Goal: Find specific page/section: Find specific page/section

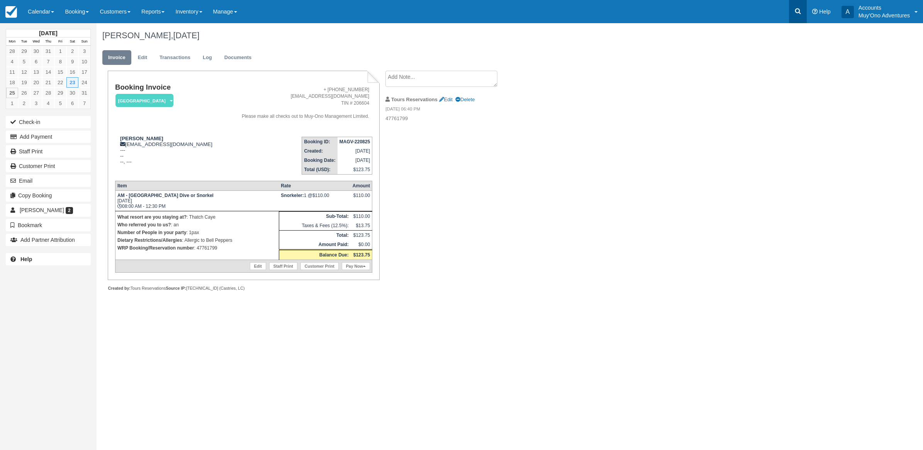
click at [798, 16] on link at bounding box center [798, 11] width 18 height 23
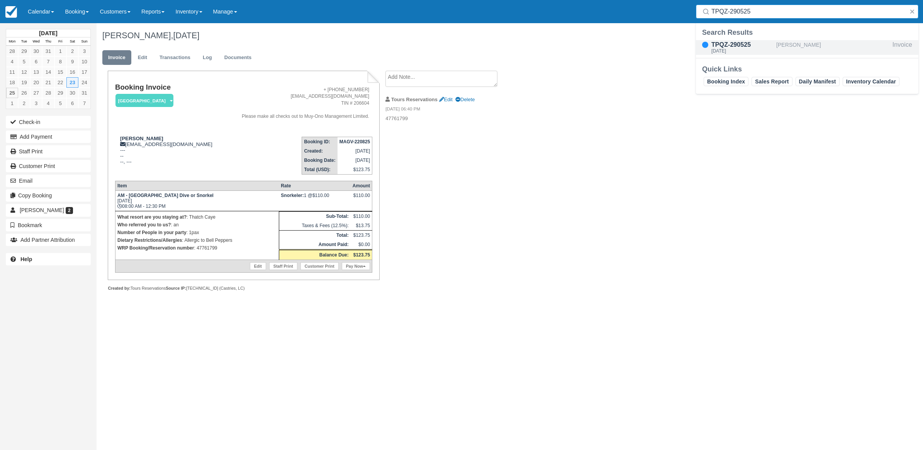
type input "TPQZ-290525"
click at [755, 46] on div "TPQZ-290525" at bounding box center [742, 44] width 62 height 9
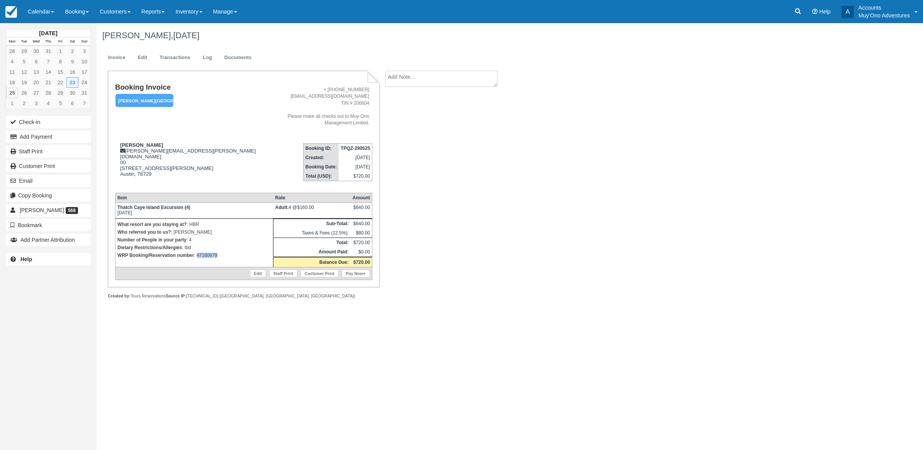
drag, startPoint x: 230, startPoint y: 246, endPoint x: 197, endPoint y: 244, distance: 33.3
click at [197, 251] on p "WRP Booking/Reservation number : 47160679" at bounding box center [194, 255] width 154 height 8
copy p "47160679"
click at [226, 251] on p "WRP Booking/Reservation number : 47160679" at bounding box center [194, 255] width 154 height 8
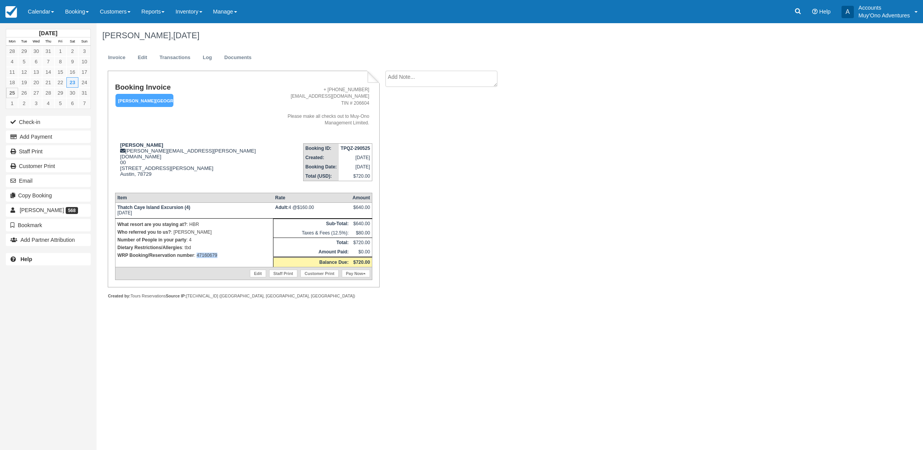
drag, startPoint x: 226, startPoint y: 242, endPoint x: 196, endPoint y: 241, distance: 30.1
click at [196, 251] on p "WRP Booking/Reservation number : 47160679" at bounding box center [194, 255] width 154 height 8
copy p "47160679"
drag, startPoint x: 798, startPoint y: 7, endPoint x: 505, endPoint y: 93, distance: 305.1
click at [798, 7] on icon at bounding box center [798, 11] width 8 height 8
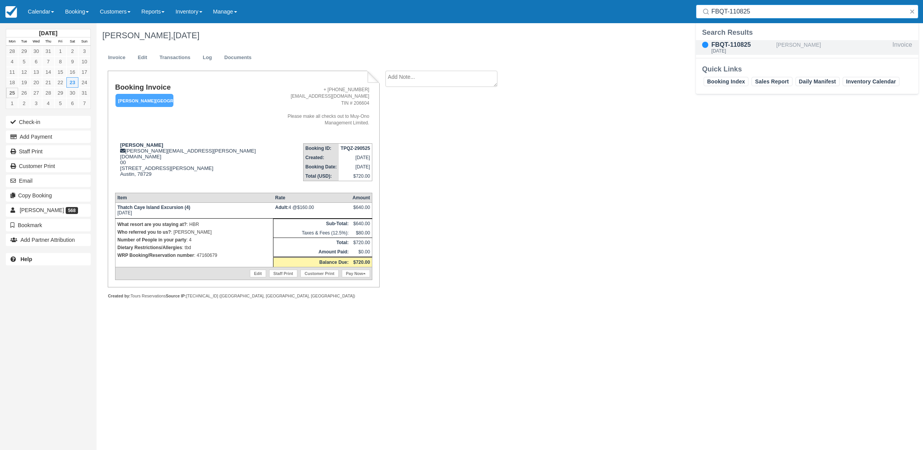
type input "FBQT-110825"
click at [772, 45] on div "FBQT-110825" at bounding box center [742, 44] width 62 height 9
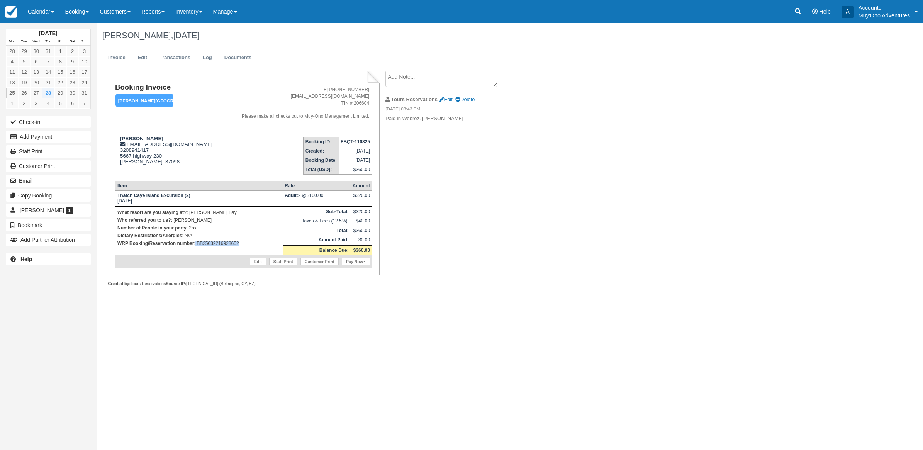
drag, startPoint x: 195, startPoint y: 244, endPoint x: 244, endPoint y: 248, distance: 49.2
click at [244, 248] on td "What resort are you staying at? : Hopkins Bay Who referred you to us? : Eduar B…" at bounding box center [199, 230] width 168 height 49
copy p "BB25032216928652"
click at [803, 9] on link at bounding box center [798, 11] width 18 height 23
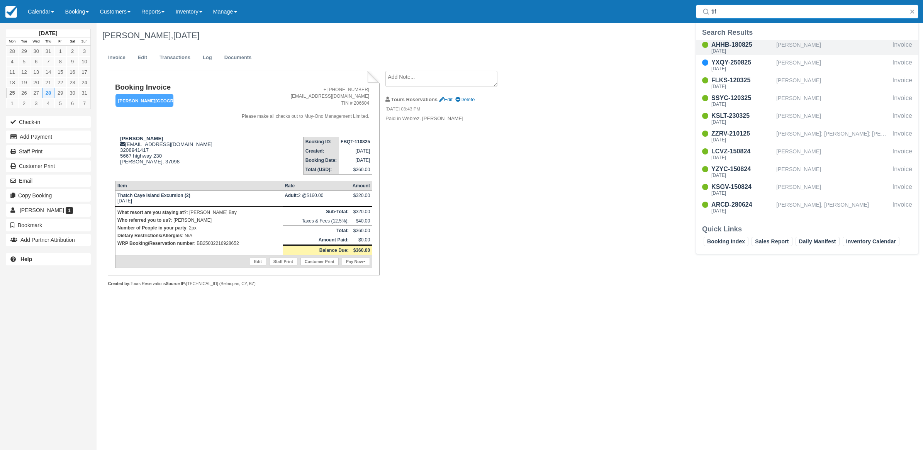
type input "tif"
click at [733, 53] on div "Tue Aug 19, 2025" at bounding box center [742, 51] width 62 height 5
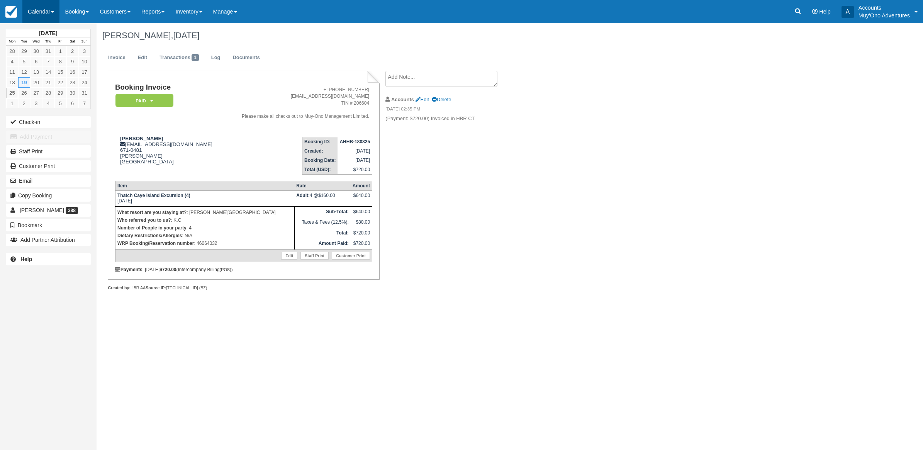
click at [49, 9] on link "Calendar" at bounding box center [40, 11] width 37 height 23
click at [63, 73] on link "Month" at bounding box center [53, 73] width 61 height 16
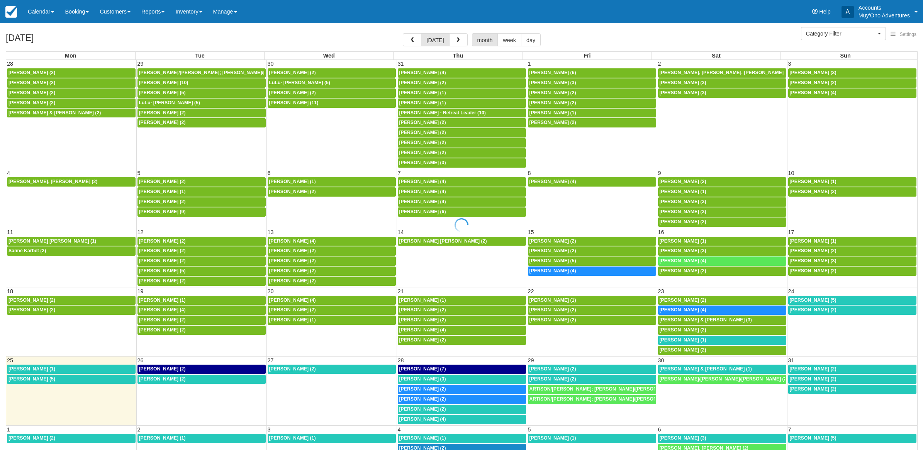
select select
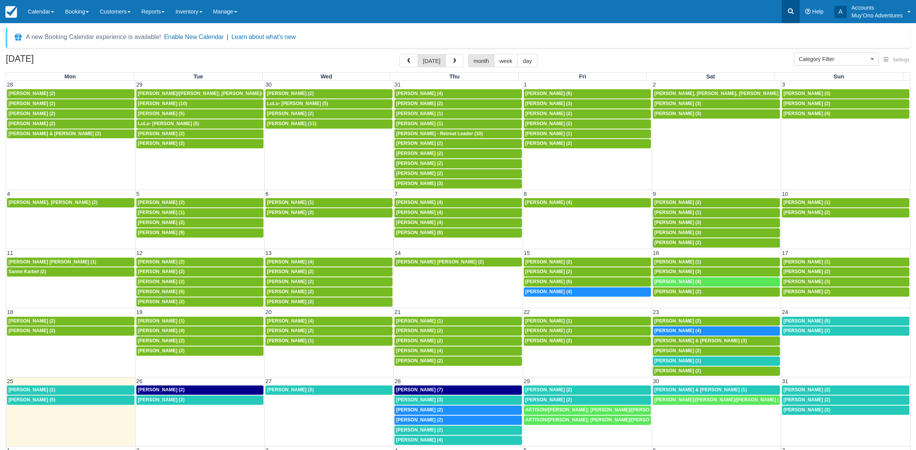
click at [788, 10] on icon at bounding box center [791, 11] width 6 height 6
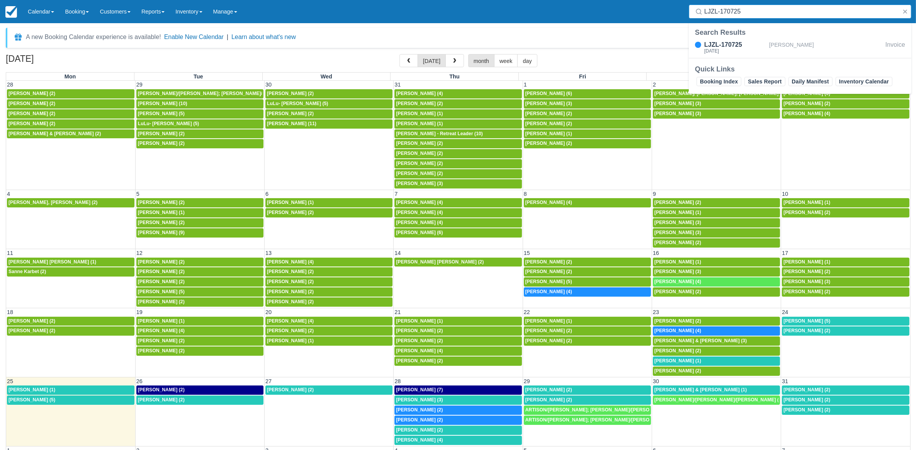
type input "LJZL-170725"
click at [738, 42] on div "LJZL-170725" at bounding box center [735, 44] width 62 height 9
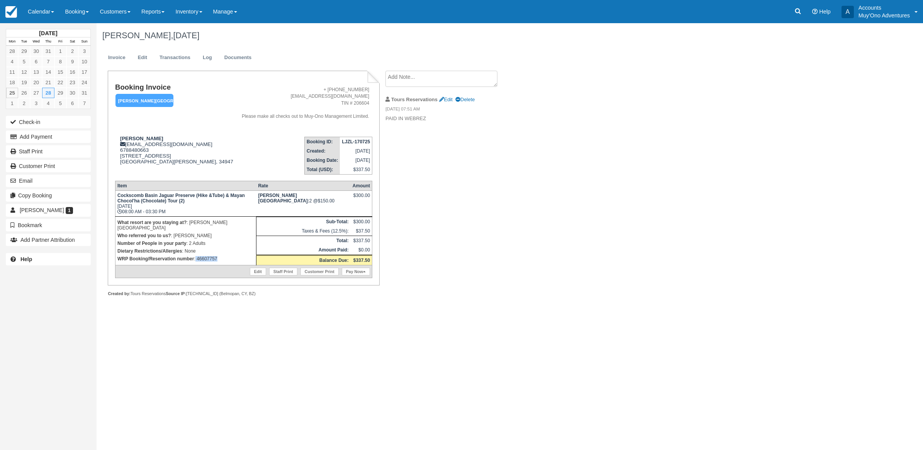
drag, startPoint x: 220, startPoint y: 251, endPoint x: 195, endPoint y: 251, distance: 25.1
click at [195, 255] on p "WRP Booking/Reservation number : 46607757" at bounding box center [185, 259] width 137 height 8
copy p "46607757"
click at [798, 13] on icon at bounding box center [798, 11] width 6 height 6
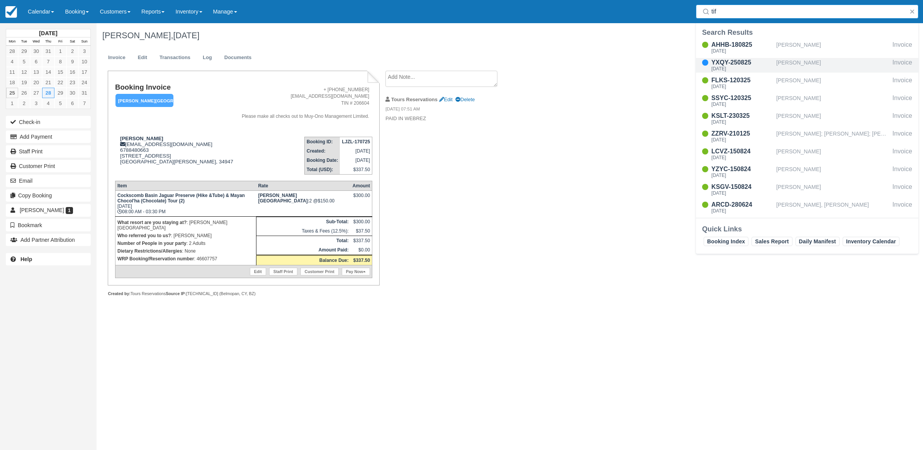
type input "tif"
click at [793, 60] on div "[PERSON_NAME]" at bounding box center [832, 65] width 113 height 15
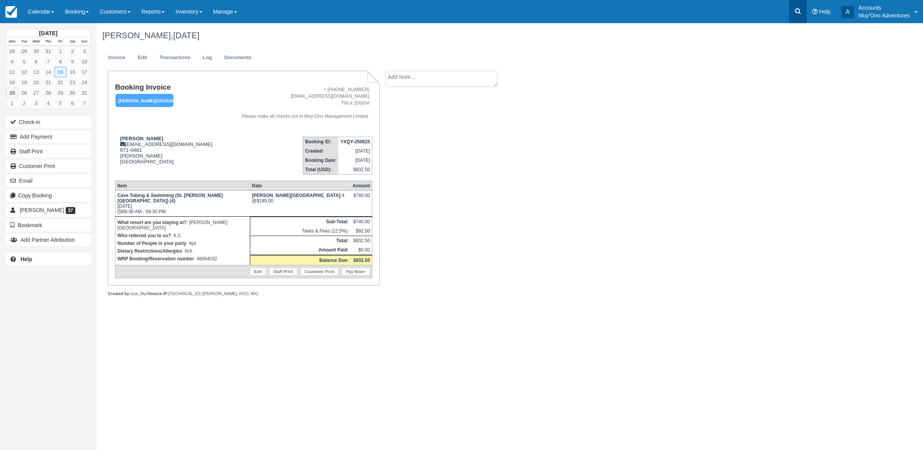
click at [798, 7] on icon at bounding box center [798, 11] width 8 height 8
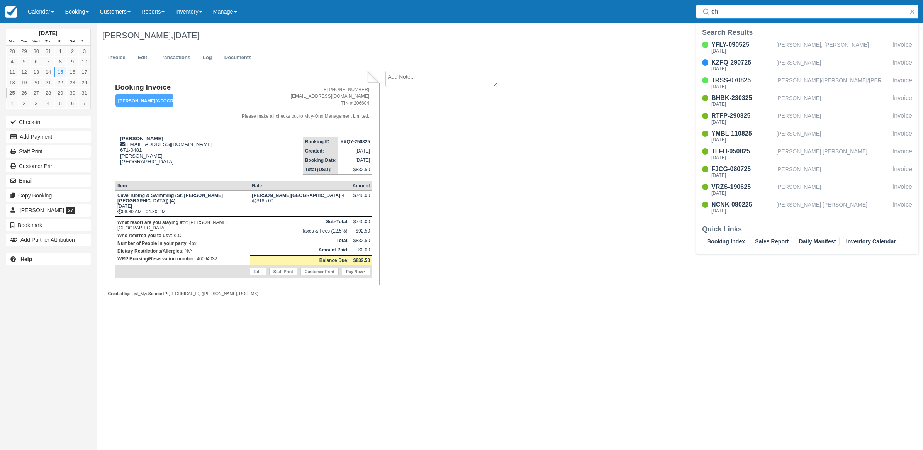
type input "c"
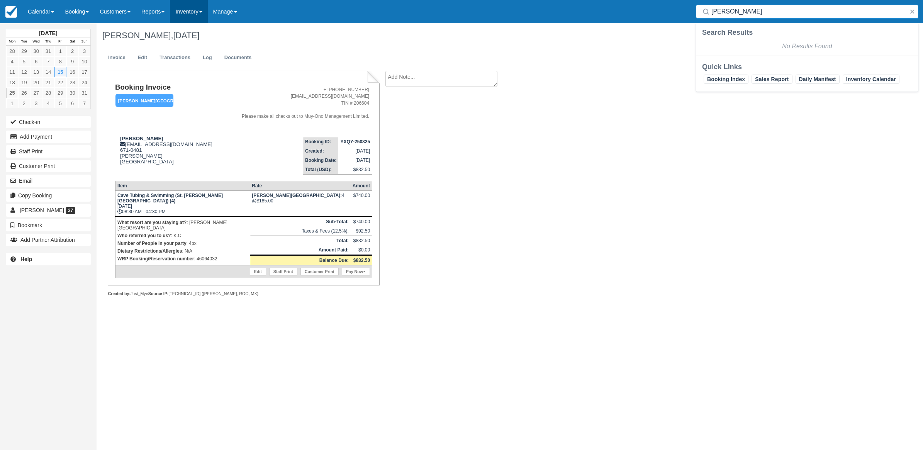
drag, startPoint x: 758, startPoint y: 8, endPoint x: 193, endPoint y: 10, distance: 565.1
click at [484, 1] on div "Menu Calendar Customer Inventory Month Week Day Booking Daily Manifest Daily Li…" at bounding box center [461, 11] width 923 height 23
paste input "5744457566"
type input "5744457566"
click at [823, 46] on div "[PERSON_NAME]" at bounding box center [832, 47] width 113 height 15
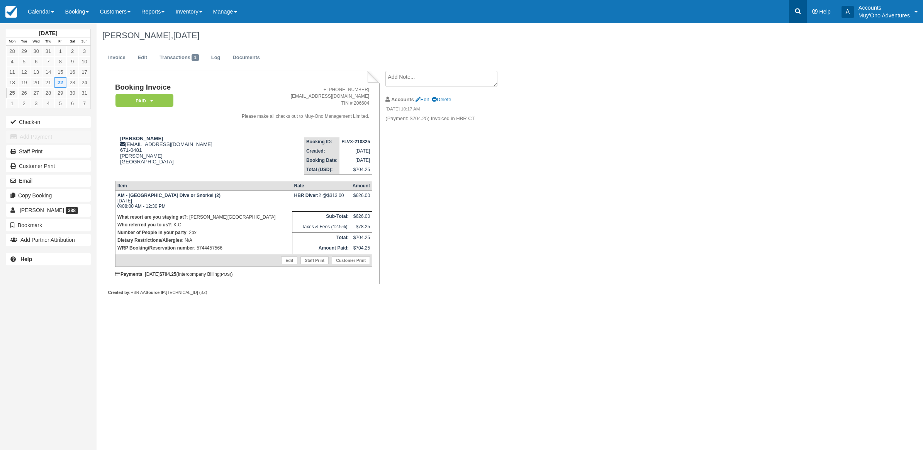
click at [794, 6] on link at bounding box center [798, 11] width 18 height 23
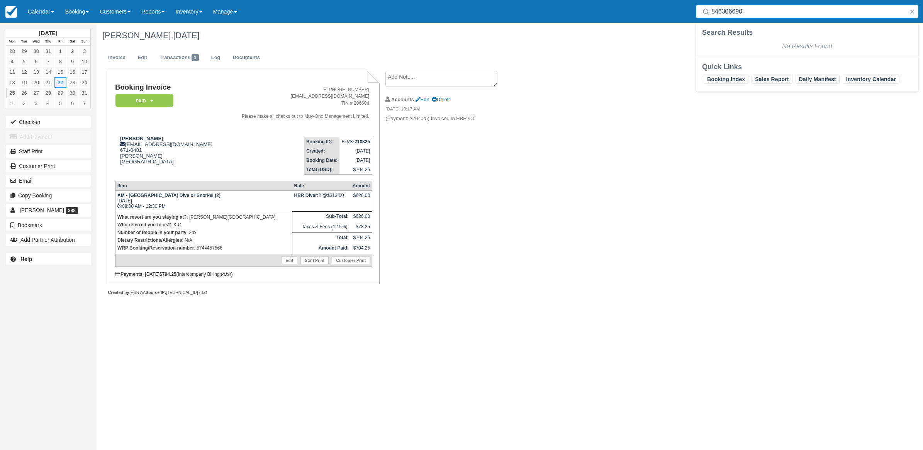
type input "846306690"
click at [912, 8] on button "button" at bounding box center [912, 11] width 9 height 9
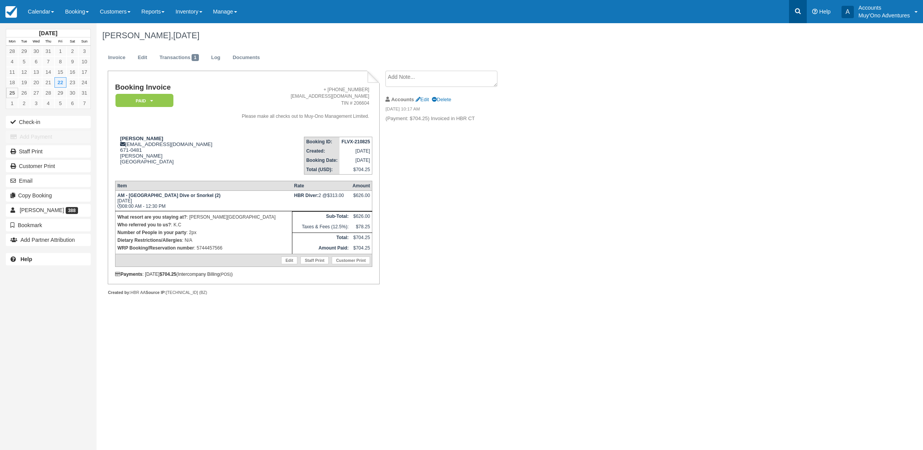
click at [799, 15] on link at bounding box center [798, 11] width 18 height 23
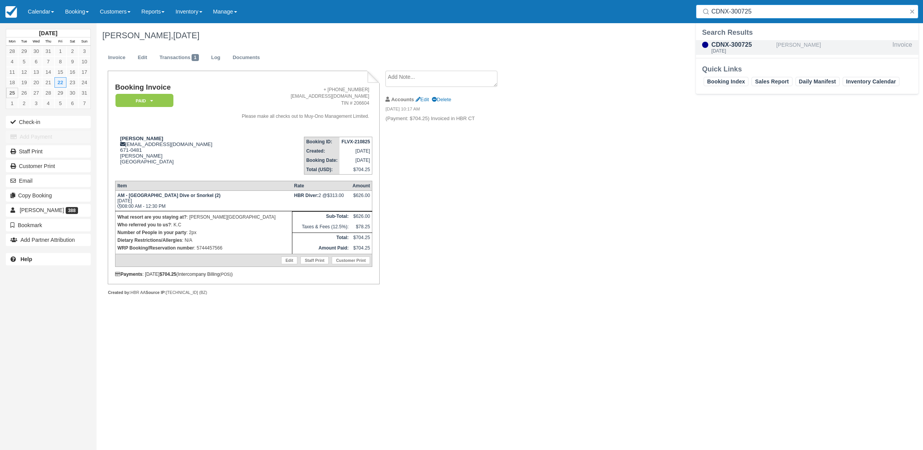
type input "CDNX-300725"
click at [760, 47] on div "CDNX-300725" at bounding box center [742, 44] width 62 height 9
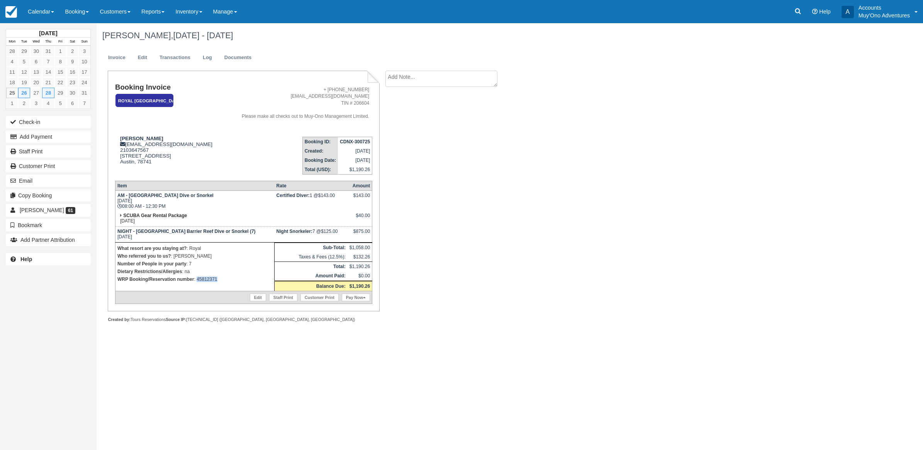
drag, startPoint x: 223, startPoint y: 281, endPoint x: 197, endPoint y: 285, distance: 26.5
click at [197, 285] on td "What resort are you staying at? : Royal Who referred you to us? : [PERSON_NAME]…" at bounding box center [194, 266] width 159 height 49
copy p "45812371"
click at [532, 174] on div "[PERSON_NAME], [DATE] - [DATE] Invoice Edit Transactions Log Documents Booking …" at bounding box center [443, 181] width 693 height 316
drag, startPoint x: 229, startPoint y: 273, endPoint x: 211, endPoint y: 280, distance: 18.9
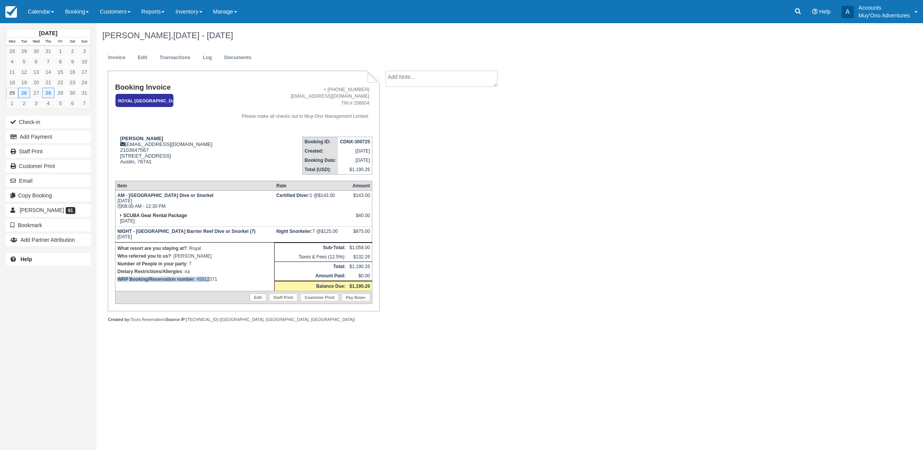
click at [211, 280] on td "What resort are you staying at? : Royal Who referred you to us? : [PERSON_NAME]…" at bounding box center [194, 266] width 159 height 49
drag, startPoint x: 215, startPoint y: 275, endPoint x: 233, endPoint y: 276, distance: 17.4
click at [233, 276] on p "WRP Booking/Reservation number : 45812371" at bounding box center [194, 279] width 155 height 8
drag, startPoint x: 232, startPoint y: 276, endPoint x: 197, endPoint y: 283, distance: 35.1
click at [197, 283] on td "What resort are you staying at? : Royal Who referred you to us? : [PERSON_NAME]…" at bounding box center [194, 266] width 159 height 49
